Goal: Transaction & Acquisition: Obtain resource

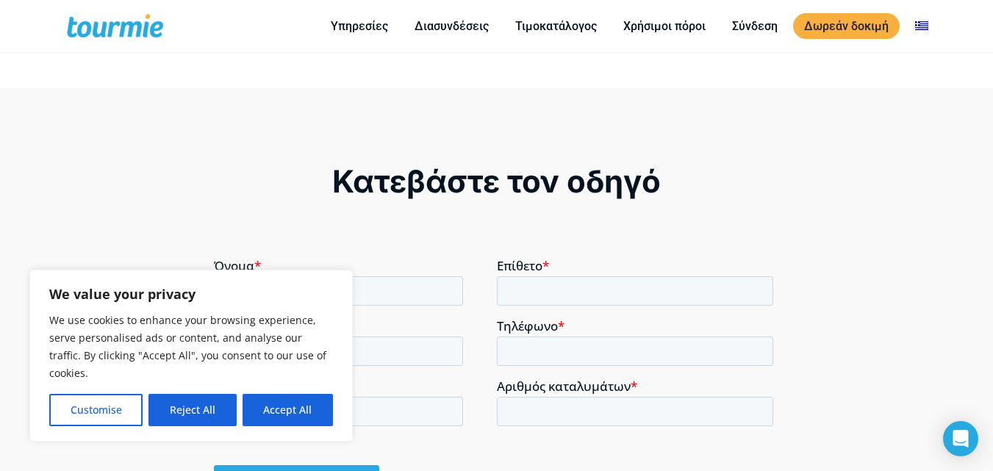
scroll to position [907, 0]
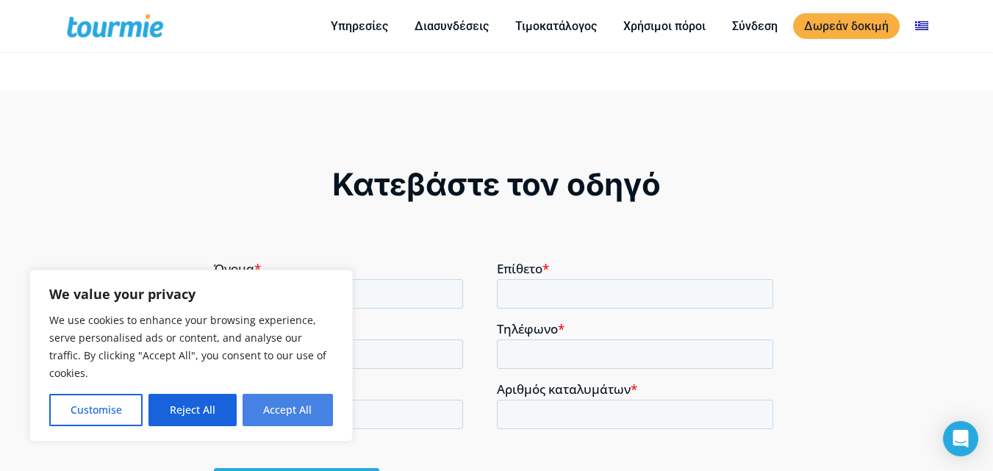
click at [297, 412] on button "Accept All" at bounding box center [288, 410] width 90 height 32
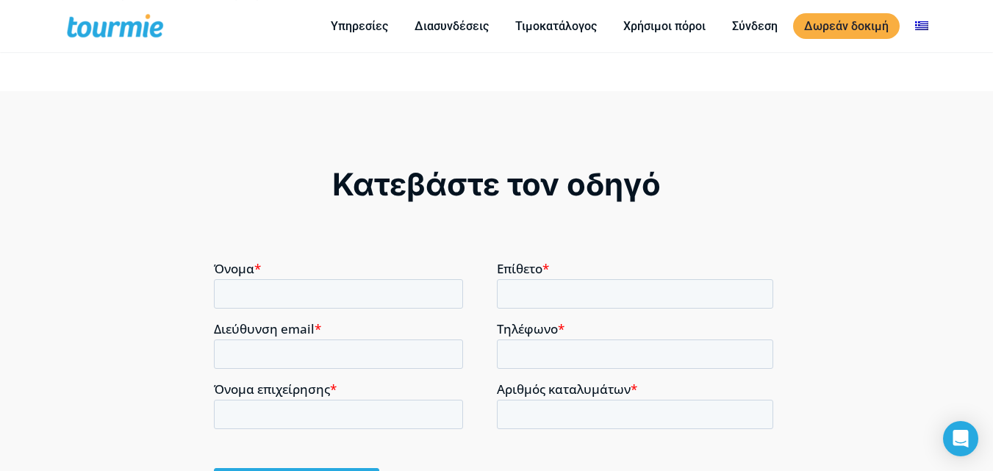
checkbox input "true"
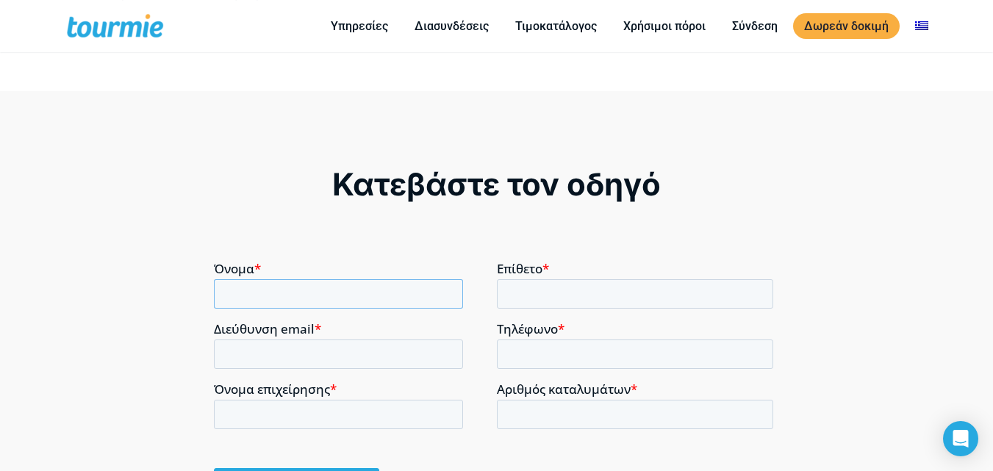
click at [259, 298] on input "Όνομα *" at bounding box center [338, 293] width 249 height 29
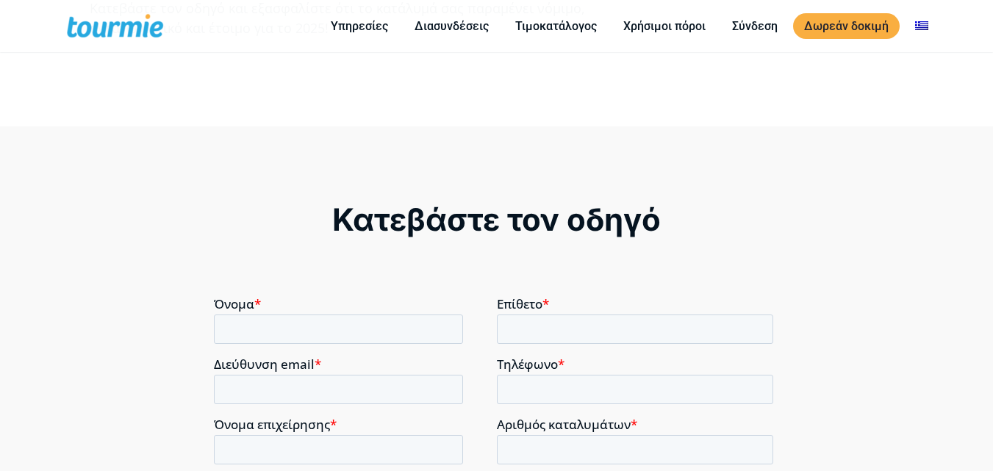
click at [275, 297] on label "Όνομα *" at bounding box center [355, 303] width 283 height 15
click at [275, 314] on input "Όνομα *" at bounding box center [338, 328] width 249 height 29
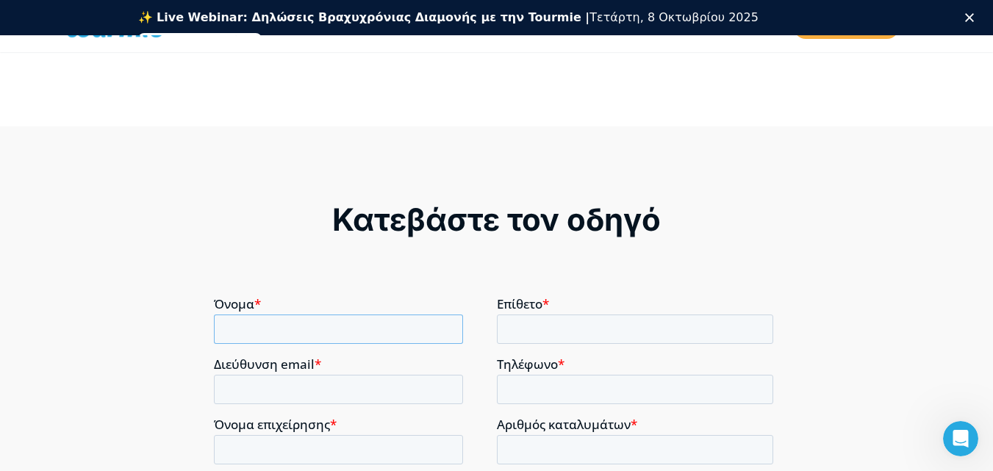
click at [245, 329] on input "Όνομα *" at bounding box center [338, 328] width 249 height 29
type input "ΙΩΑΝΝΗΣ"
click at [504, 326] on input "Επίθετο *" at bounding box center [635, 328] width 277 height 29
type input "ΚΟΡΑΧΑΗΣ"
click at [254, 397] on input "Διεύθυνση email *" at bounding box center [338, 388] width 249 height 29
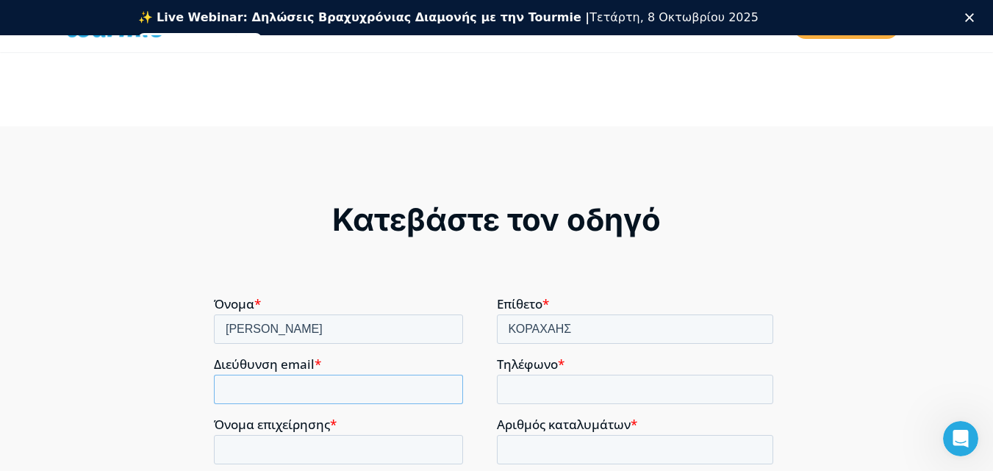
type input "johnkorachais@gmail.com"
click at [526, 397] on input "Τηλέφωνο *" at bounding box center [635, 388] width 277 height 29
type input "+306979027904"
click at [235, 452] on input "Όνομα επιχείρησης *" at bounding box center [338, 448] width 249 height 29
type input "ι"
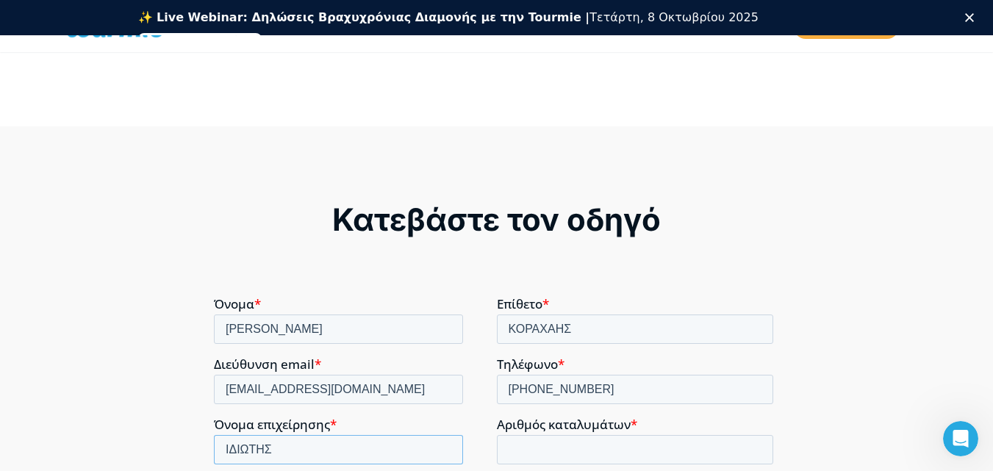
type input "ΙΔΙΩΤΗΣ"
click at [756, 447] on input "1" at bounding box center [635, 448] width 277 height 29
type input "2"
click at [756, 447] on input "2" at bounding box center [635, 448] width 277 height 29
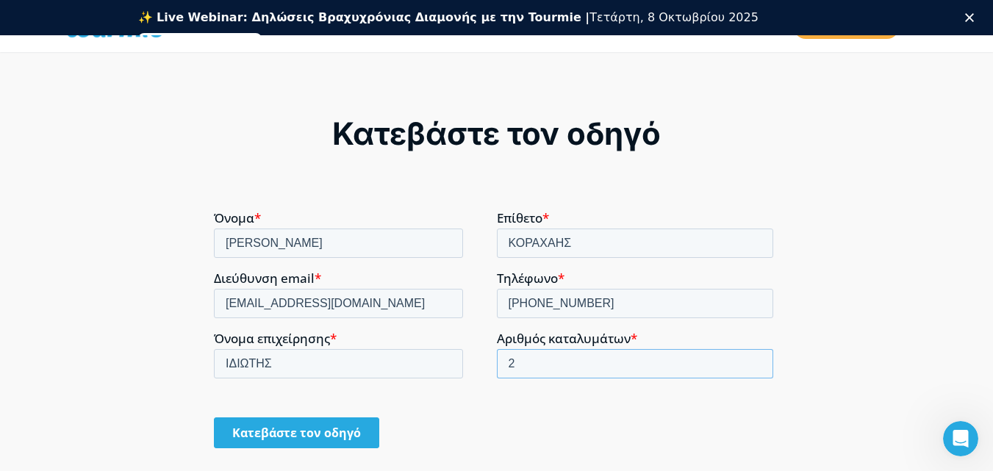
scroll to position [1000, 0]
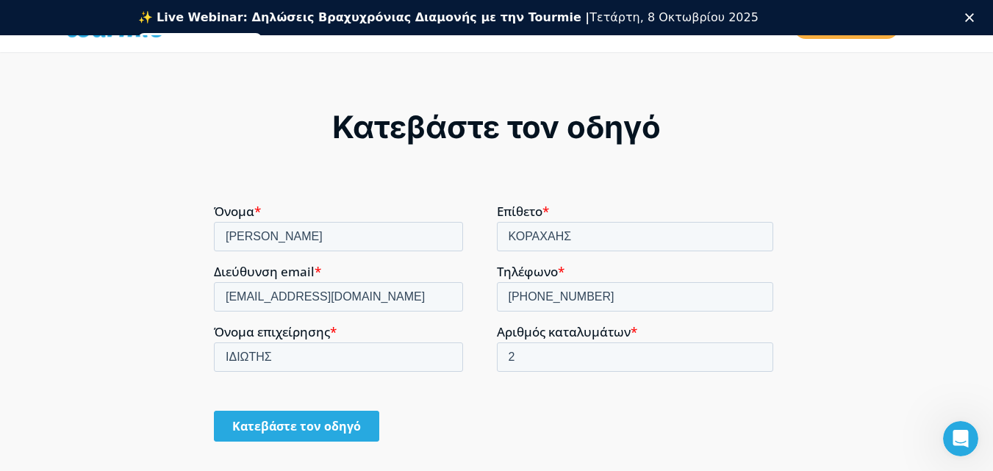
click at [298, 420] on input "Κατεβάστε τον οδηγό" at bounding box center [296, 425] width 165 height 31
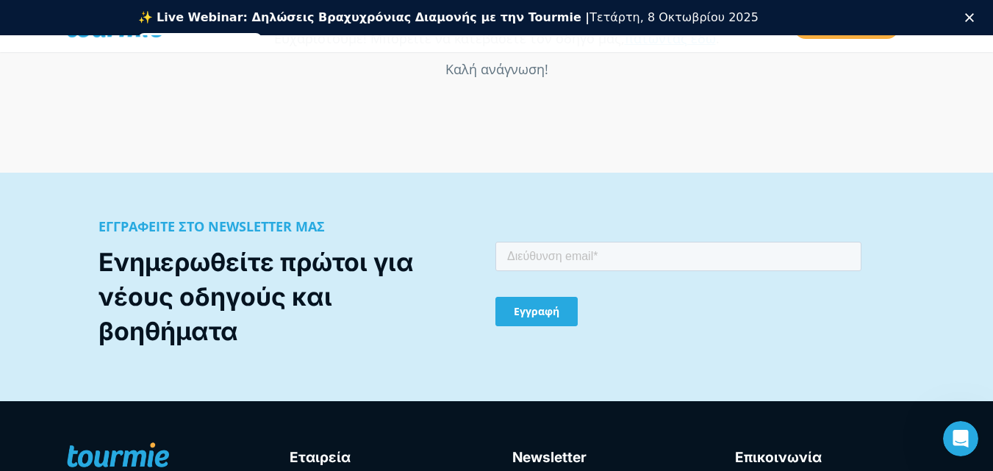
scroll to position [1220, 0]
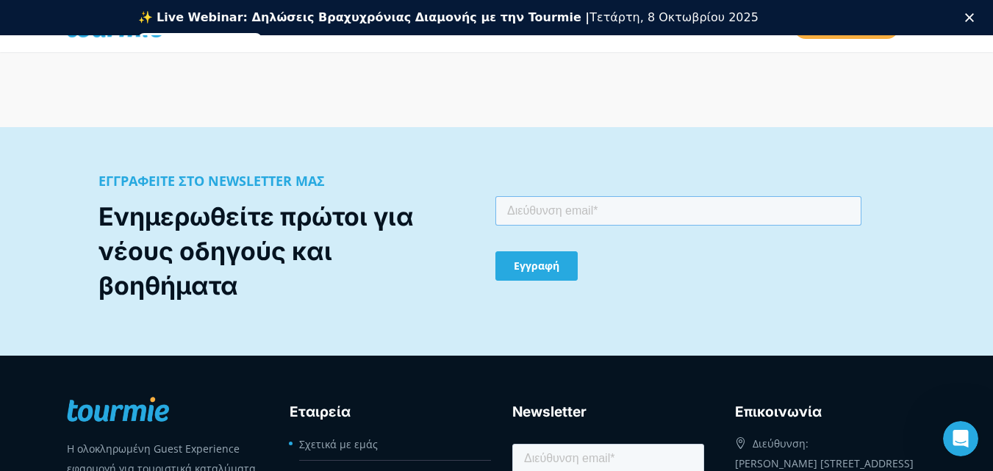
click at [503, 214] on input "email" at bounding box center [678, 210] width 366 height 29
type input "johnkorachais@gmail.com"
click at [529, 269] on input "Εγγραφή" at bounding box center [536, 265] width 82 height 29
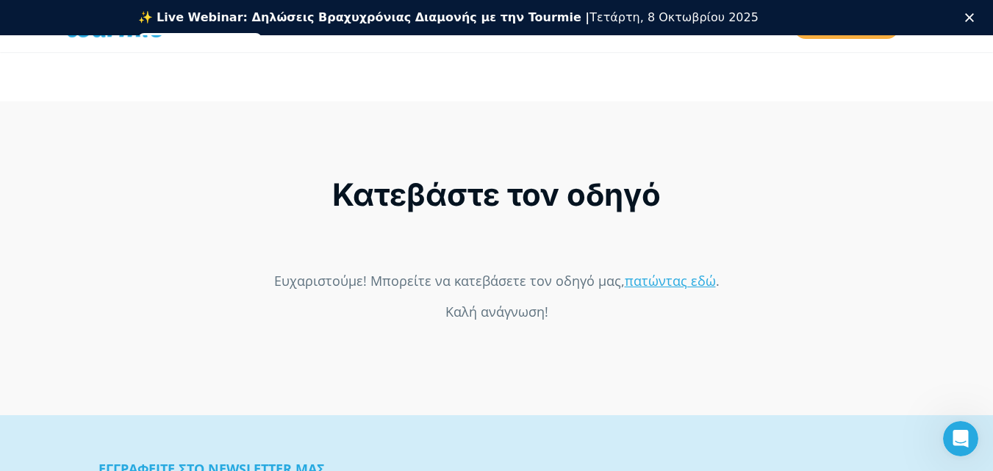
scroll to position [951, 0]
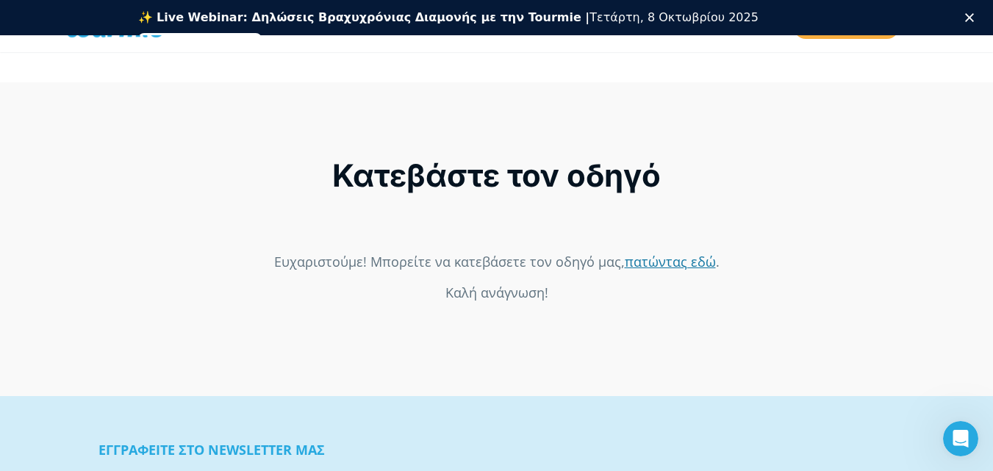
click at [677, 257] on link "πατώντας εδώ" at bounding box center [670, 261] width 91 height 18
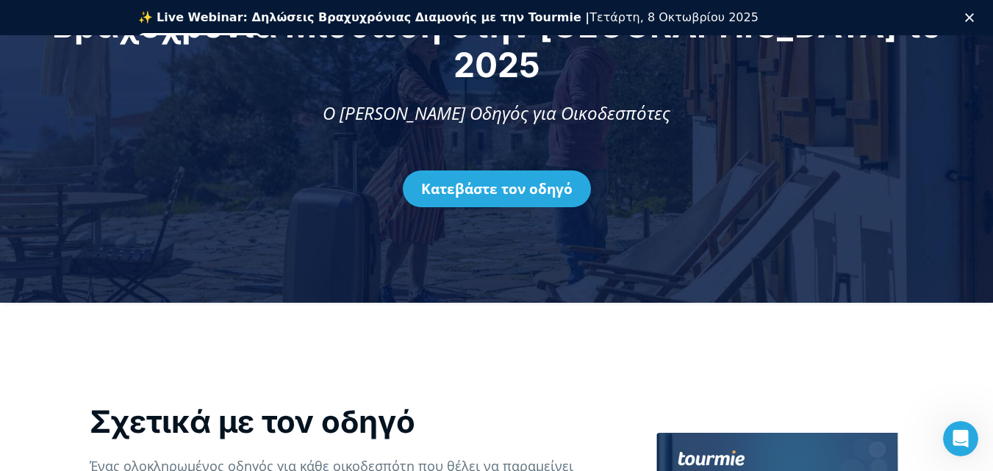
scroll to position [0, 0]
